Goal: Transaction & Acquisition: Purchase product/service

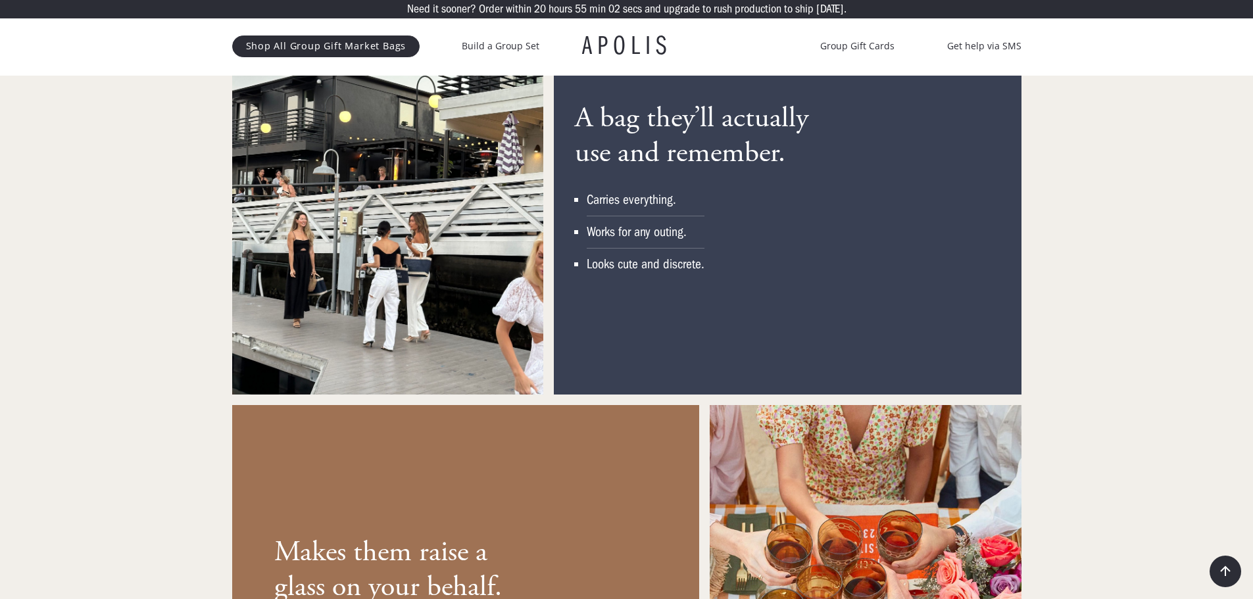
scroll to position [1974, 0]
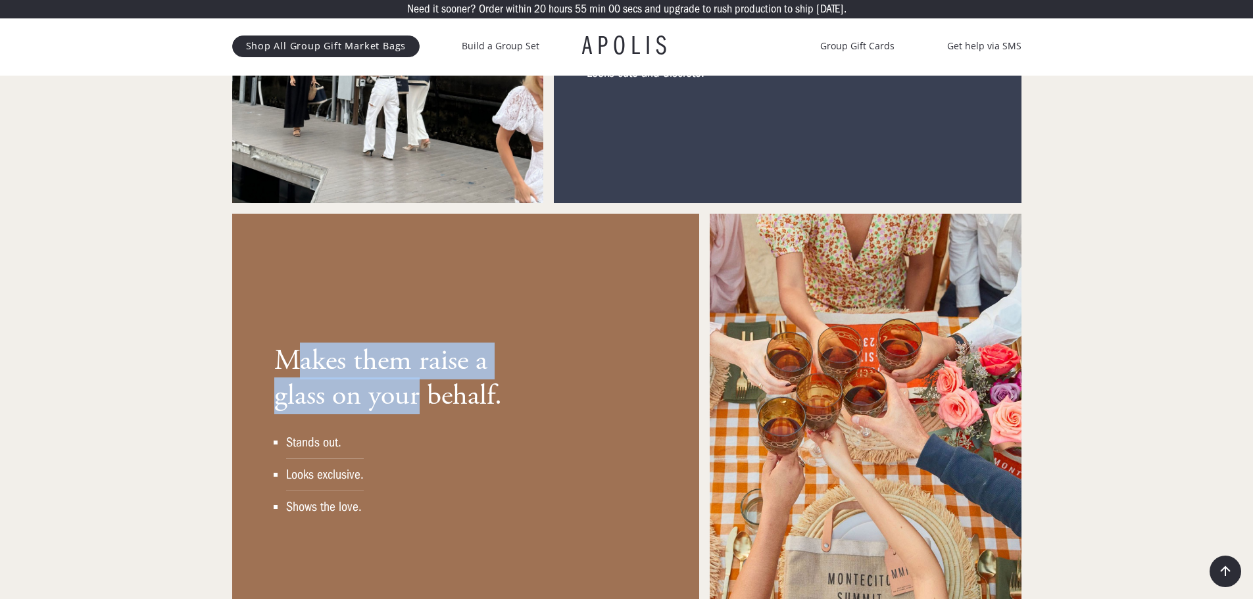
drag, startPoint x: 296, startPoint y: 328, endPoint x: 508, endPoint y: 396, distance: 222.6
click at [460, 382] on h3 "Makes them raise a glass on your behalf." at bounding box center [400, 379] width 253 height 70
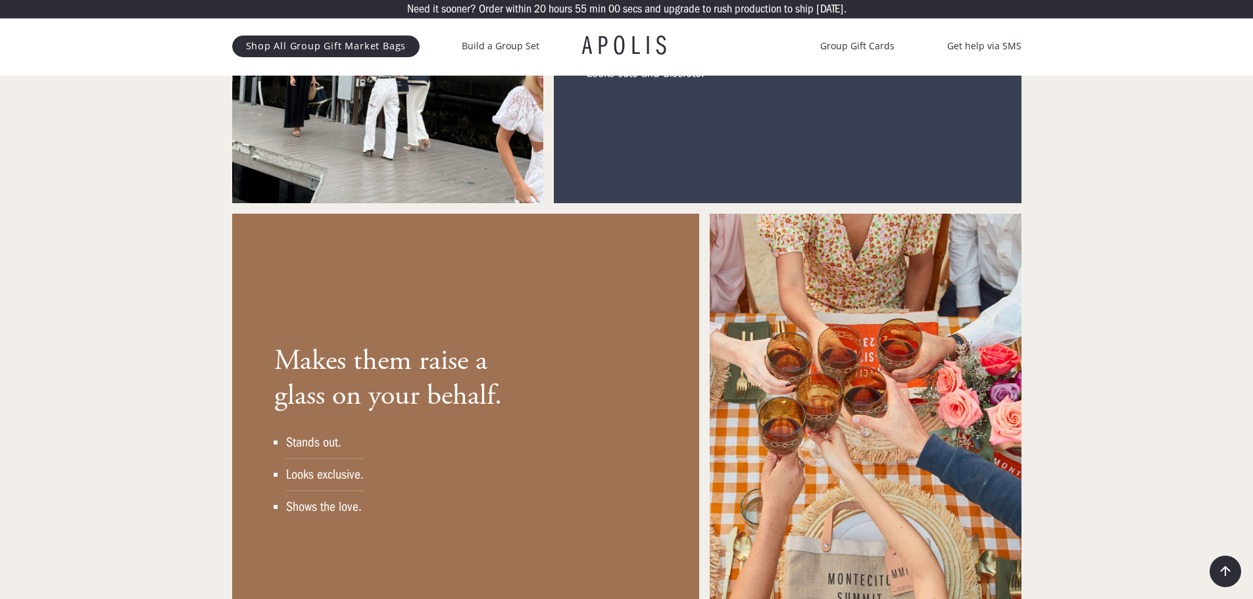
click at [557, 409] on div "Makes them raise a glass on your behalf. Stands out. Looks exclusive. Shows the…" at bounding box center [465, 430] width 467 height 432
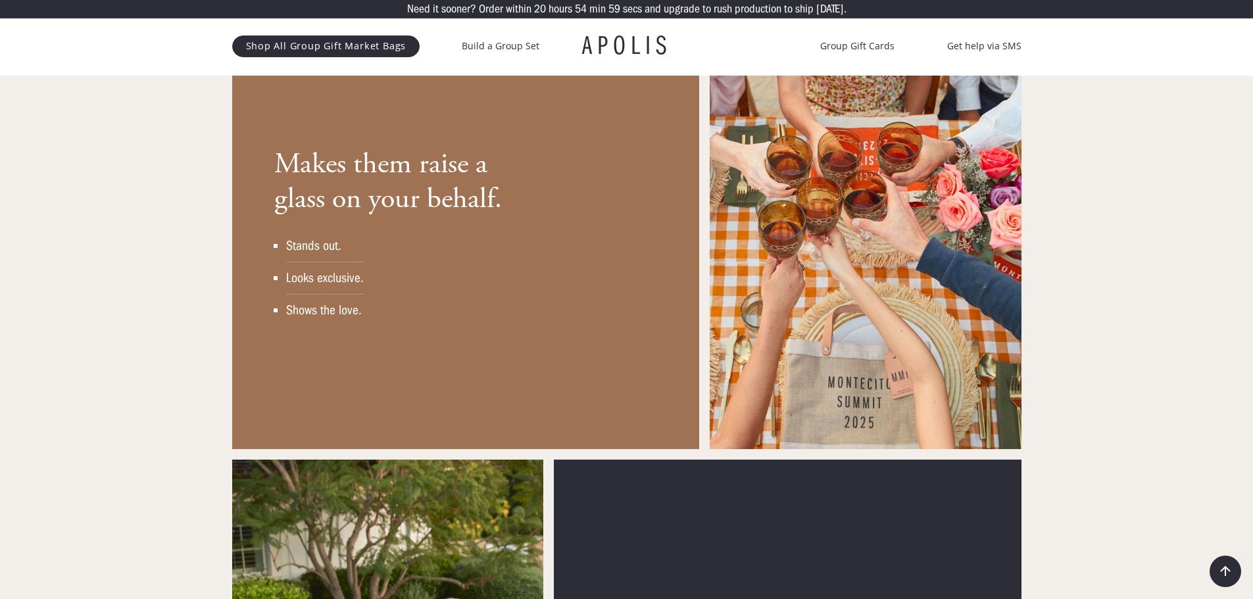
scroll to position [2434, 0]
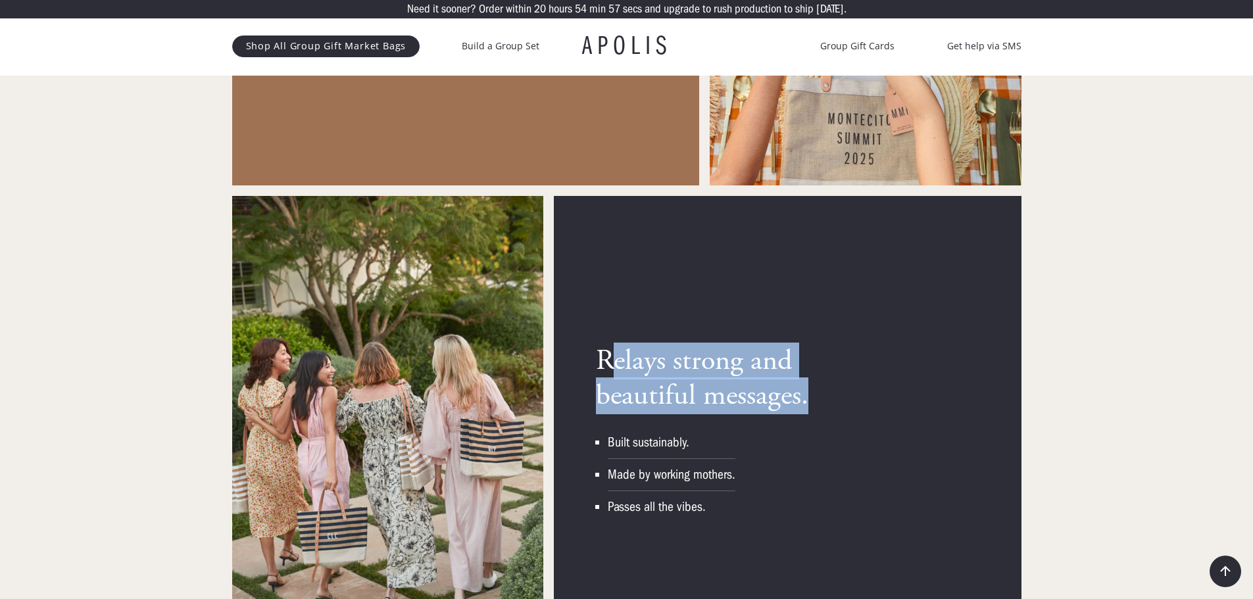
drag, startPoint x: 613, startPoint y: 338, endPoint x: 918, endPoint y: 364, distance: 306.4
click at [918, 364] on div "Relays strong and beautiful messages. Built sustainably. Made by working mother…" at bounding box center [787, 429] width 467 height 467
drag, startPoint x: 651, startPoint y: 343, endPoint x: 852, endPoint y: 383, distance: 204.5
click at [833, 378] on h3 "Relays strong and beautiful messages." at bounding box center [722, 379] width 253 height 70
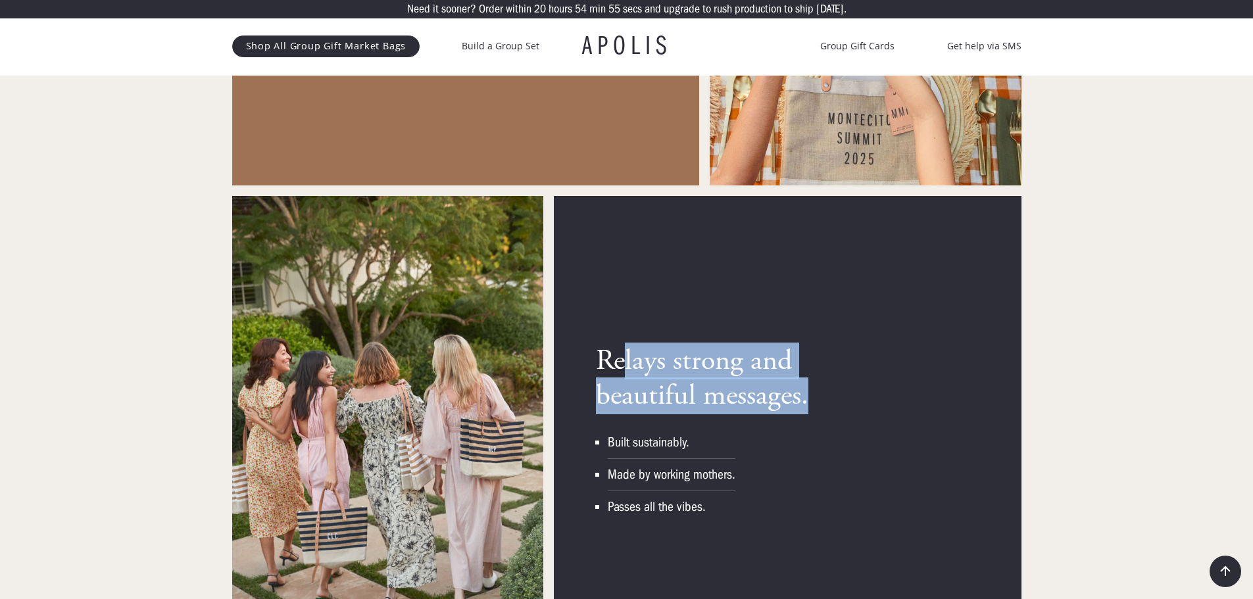
click at [838, 374] on h3 "Relays strong and beautiful messages." at bounding box center [722, 379] width 253 height 70
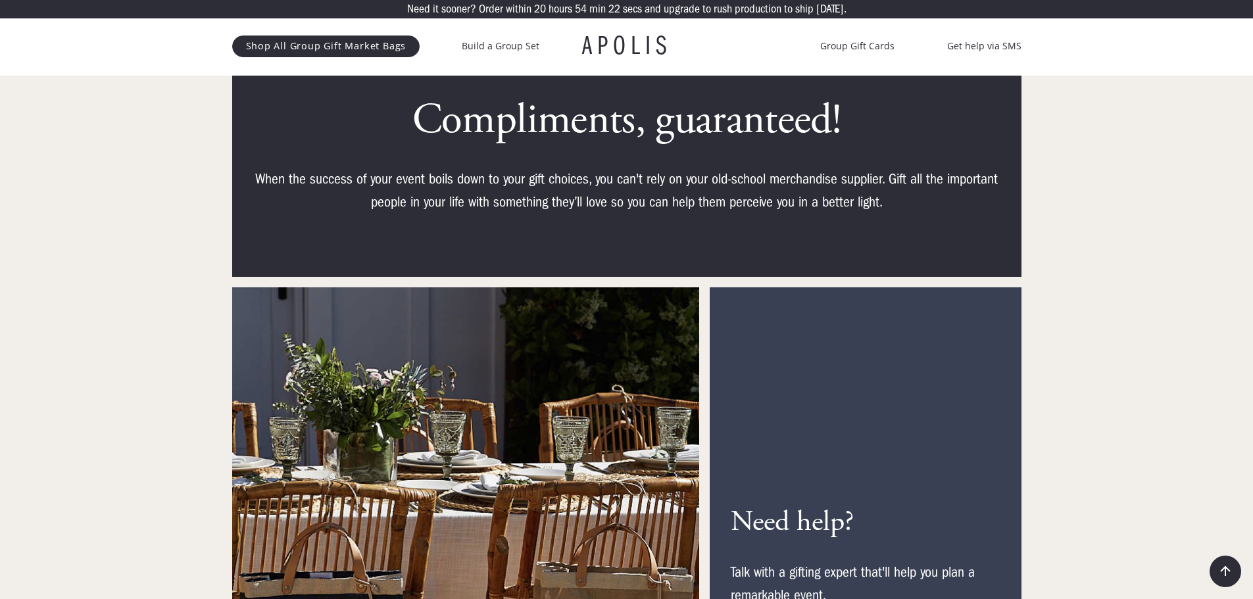
scroll to position [6316, 0]
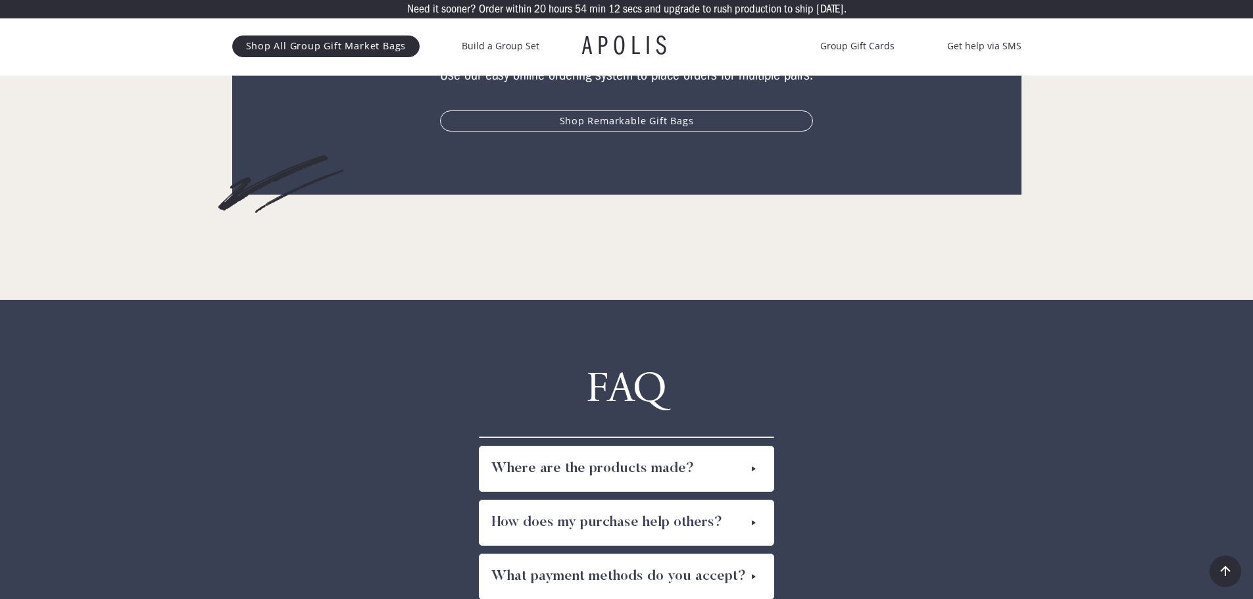
scroll to position [7237, 0]
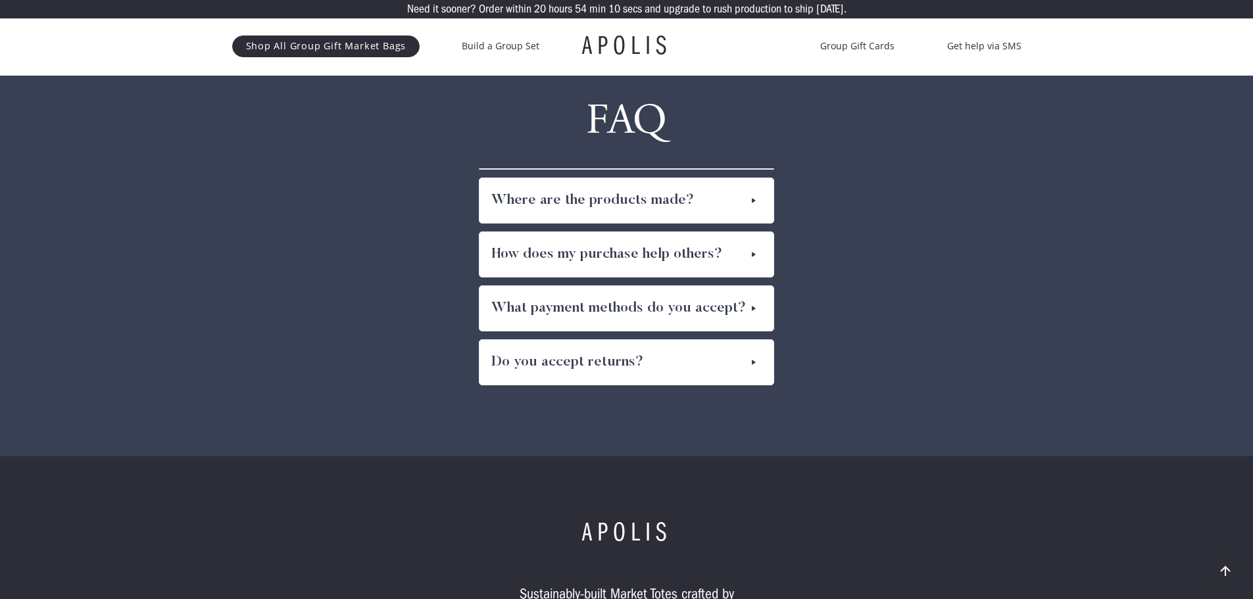
click at [677, 190] on h4 "Where are the products made?" at bounding box center [592, 200] width 203 height 21
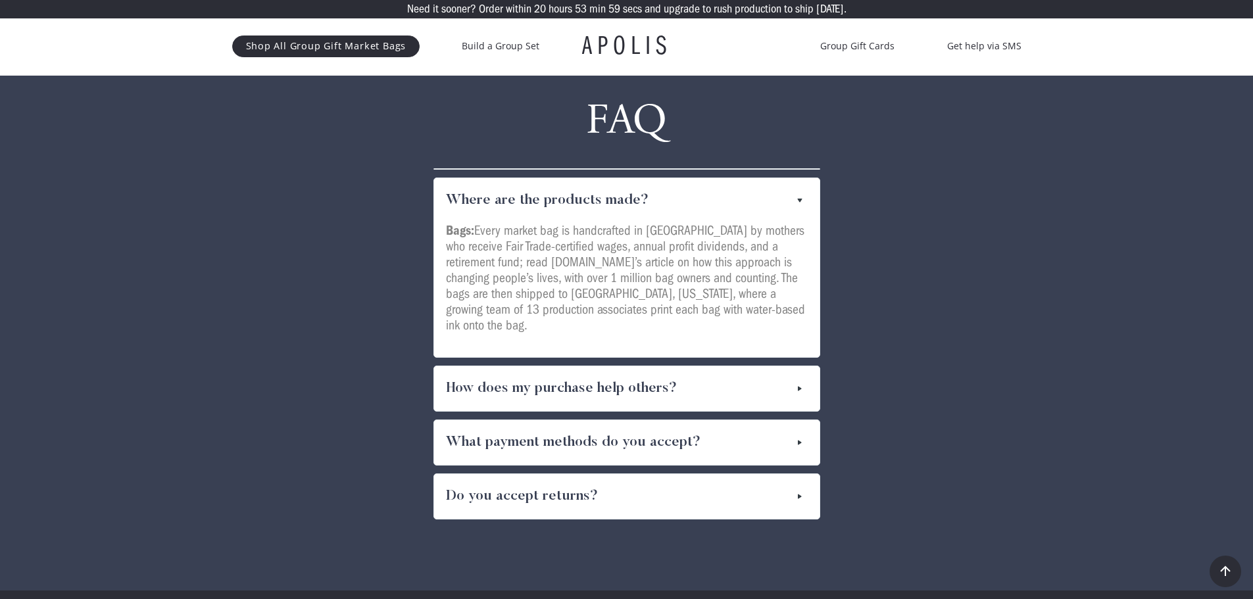
click at [677, 178] on div "Where are the products made?" at bounding box center [627, 200] width 386 height 45
click at [470, 49] on link "Build a Group Set" at bounding box center [501, 46] width 78 height 16
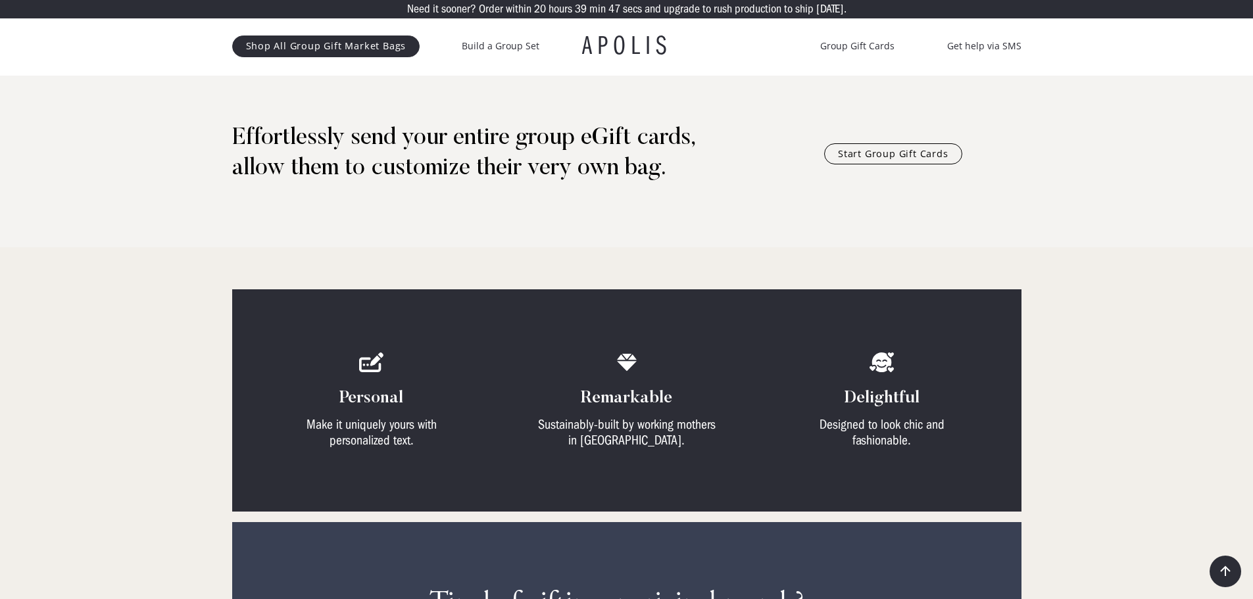
scroll to position [197, 0]
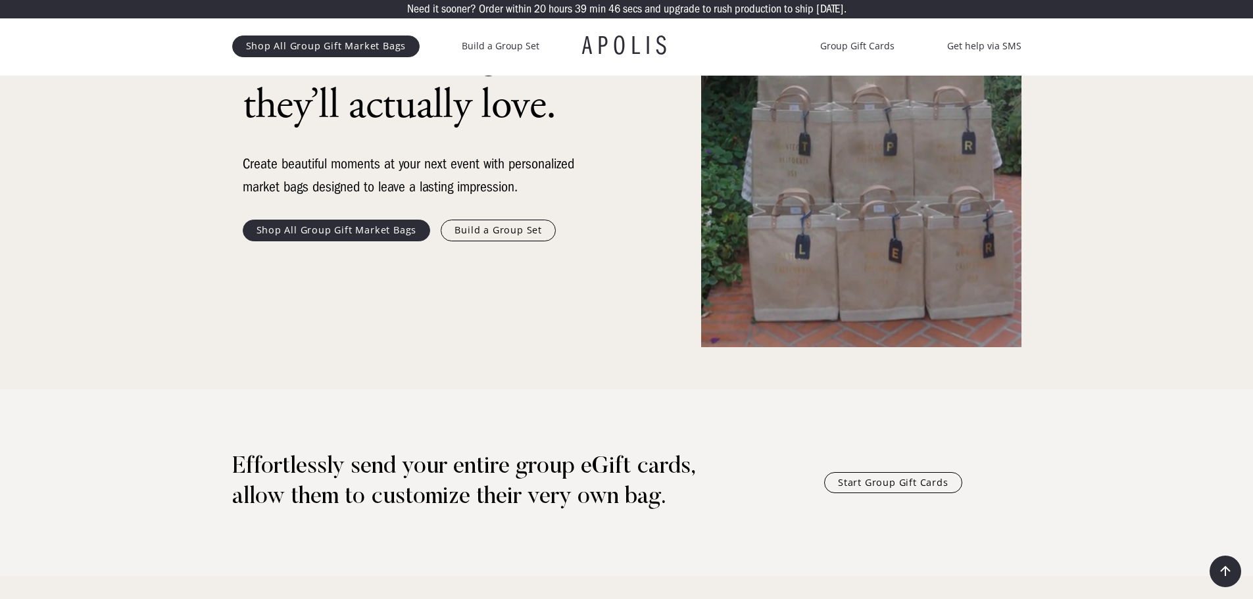
click at [336, 218] on div "Give luxury bags they’ll actually love. Create beautiful moments at your next e…" at bounding box center [414, 133] width 342 height 214
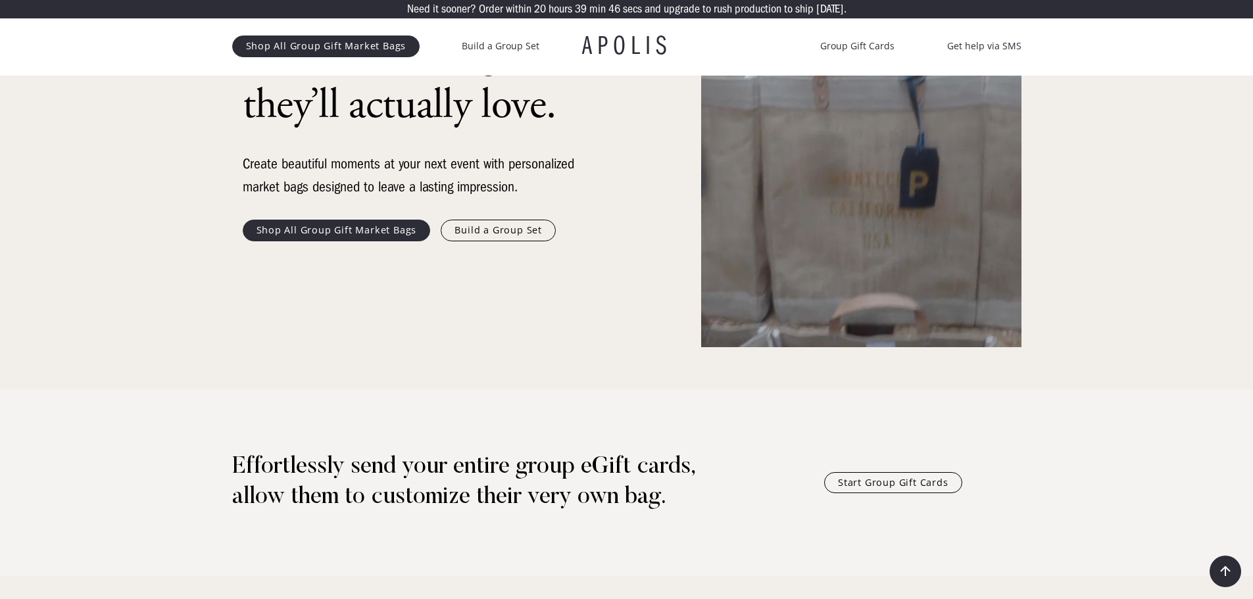
click at [341, 228] on link "Shop All Group Gift Market Bags" at bounding box center [337, 230] width 188 height 21
